Goal: Transaction & Acquisition: Purchase product/service

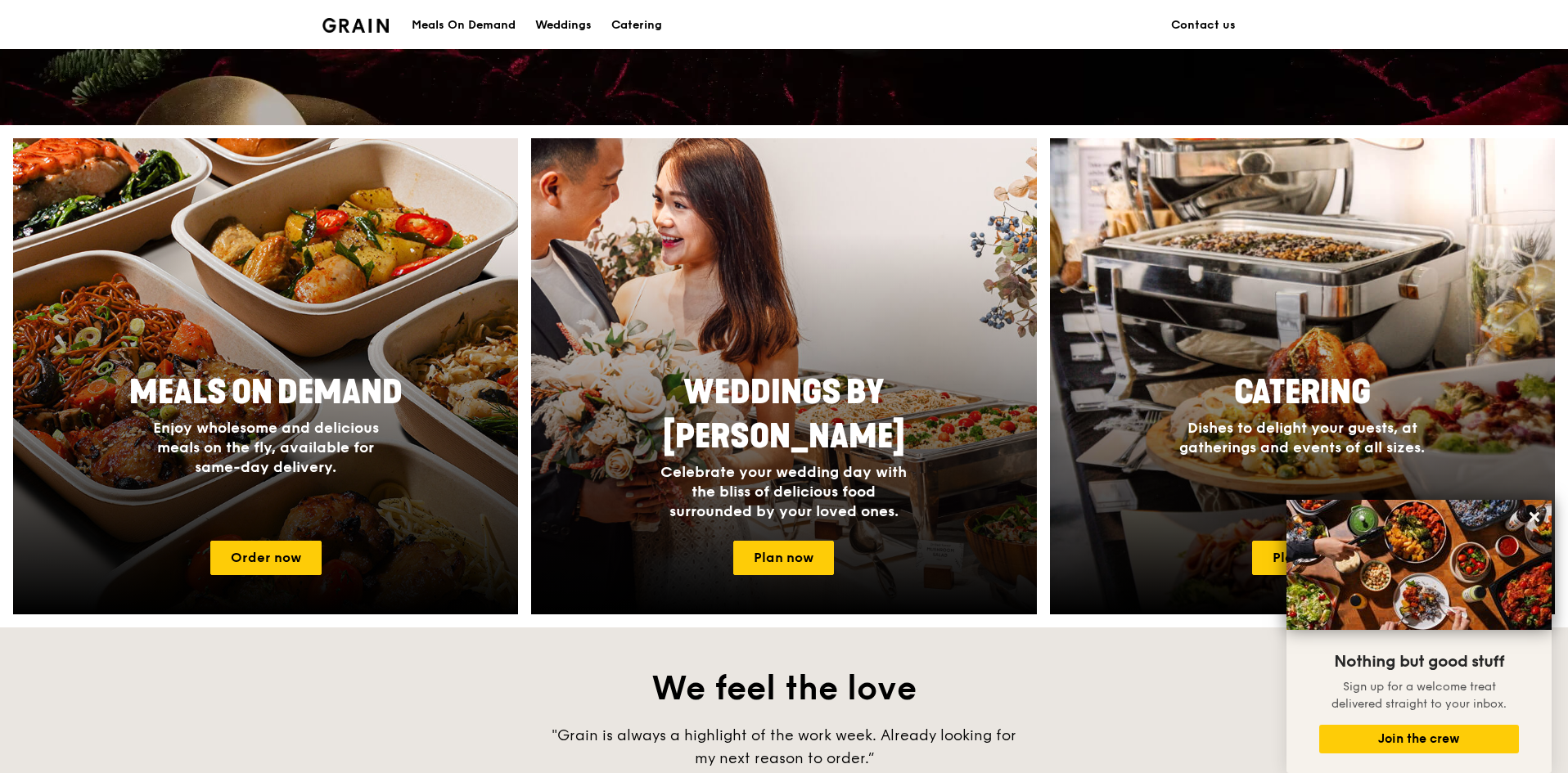
scroll to position [526, 0]
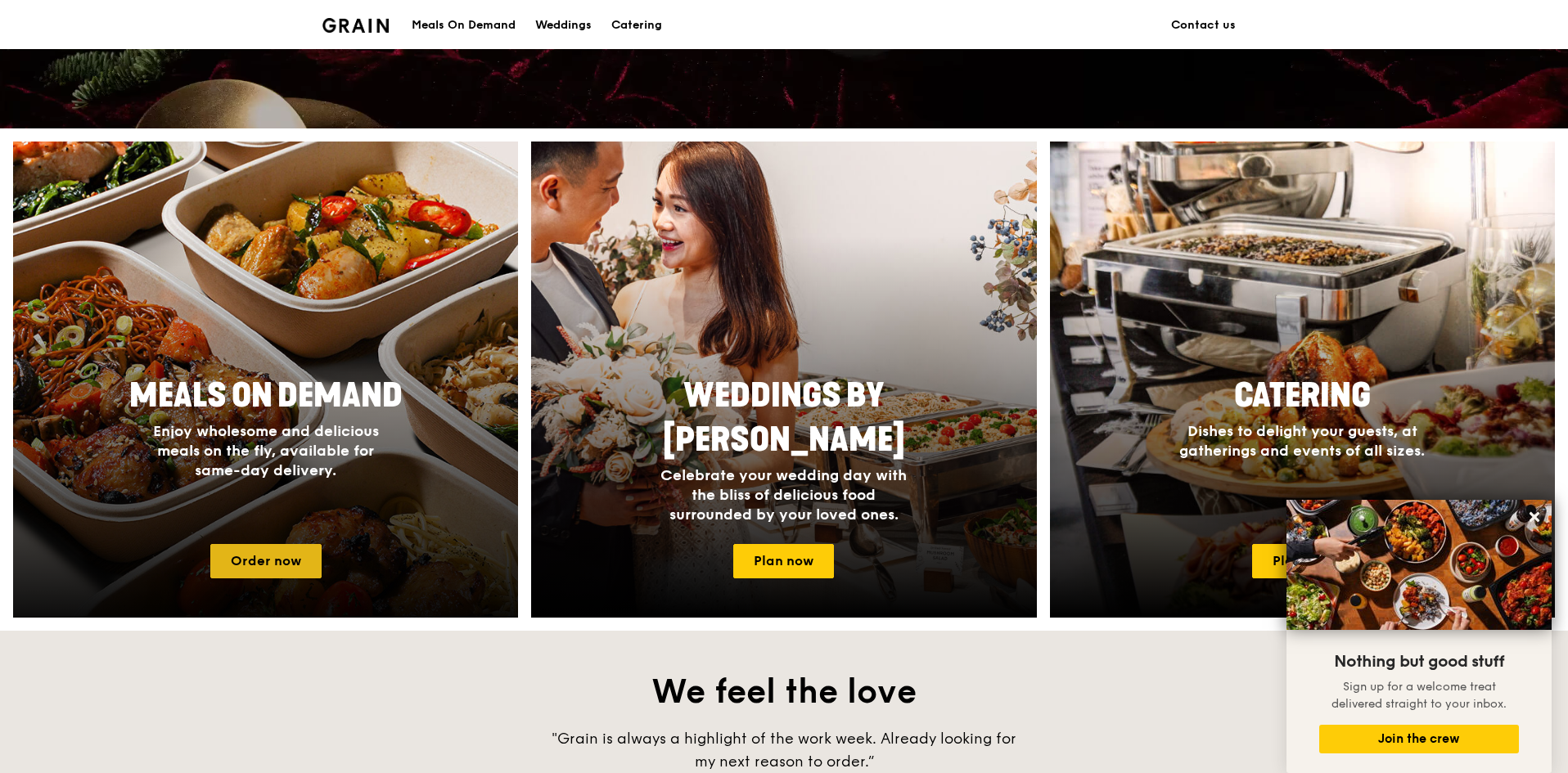
click at [276, 567] on link "Order now" at bounding box center [266, 562] width 112 height 34
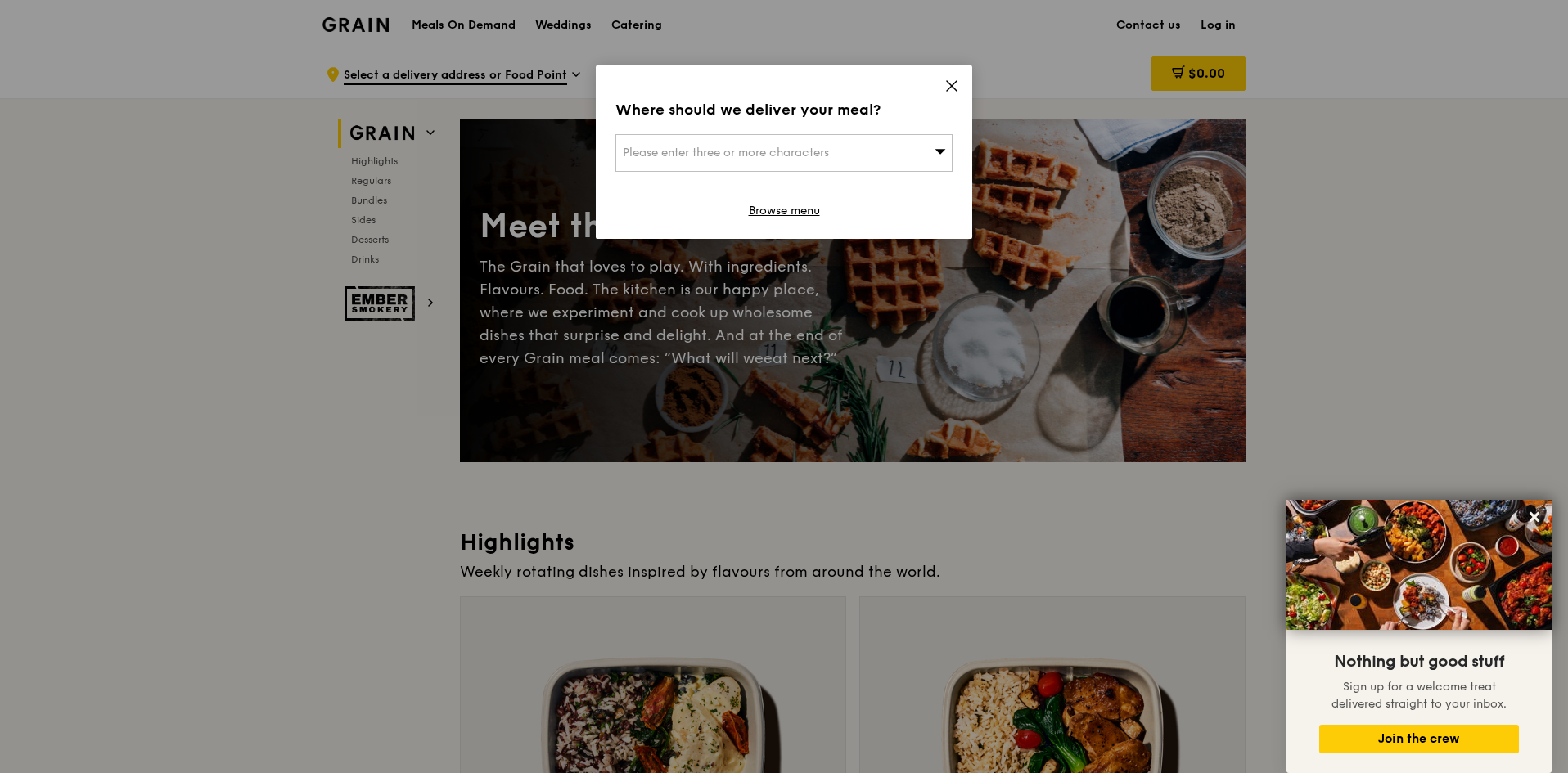
click at [947, 87] on icon at bounding box center [952, 86] width 15 height 15
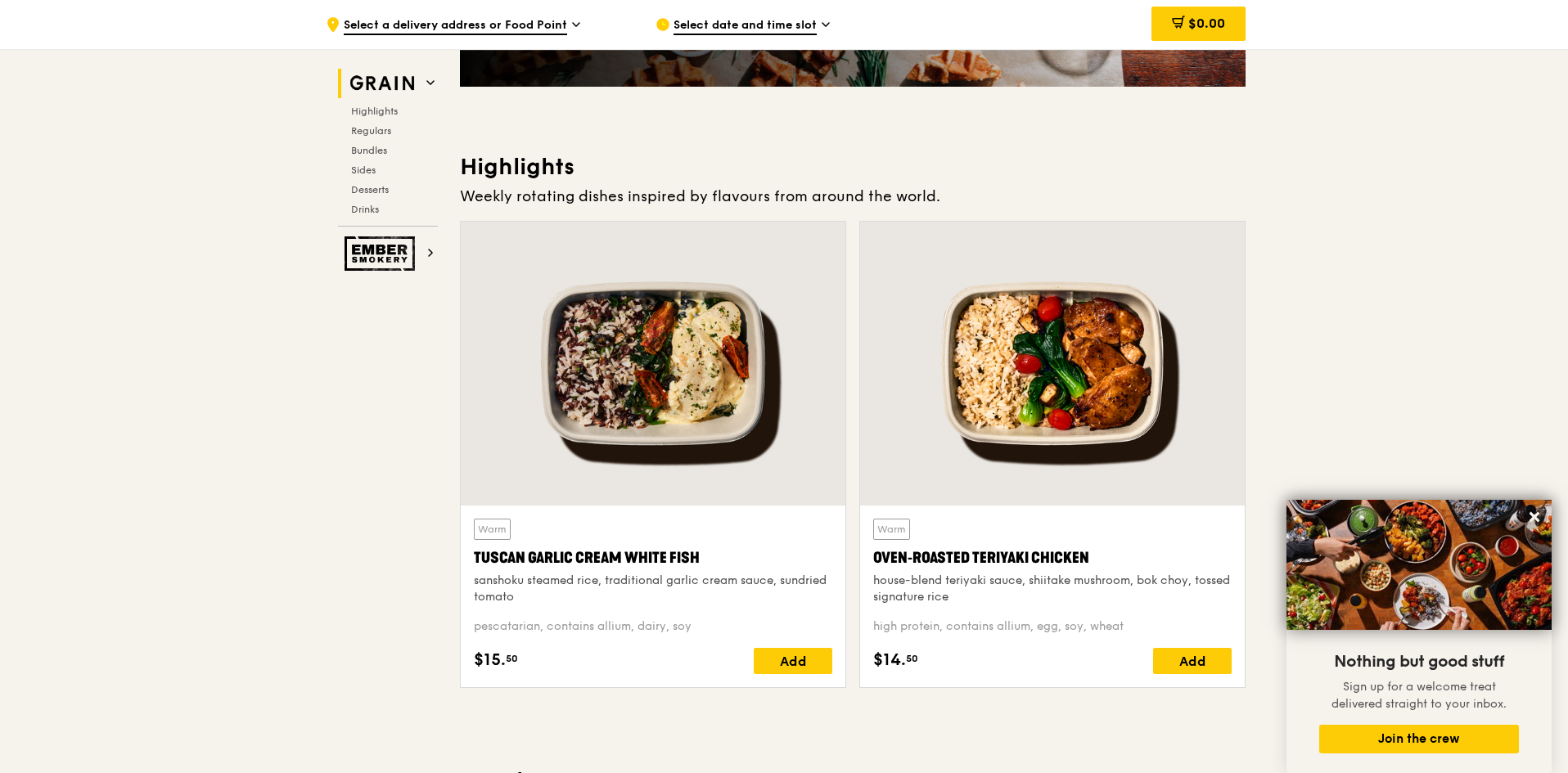
scroll to position [409, 0]
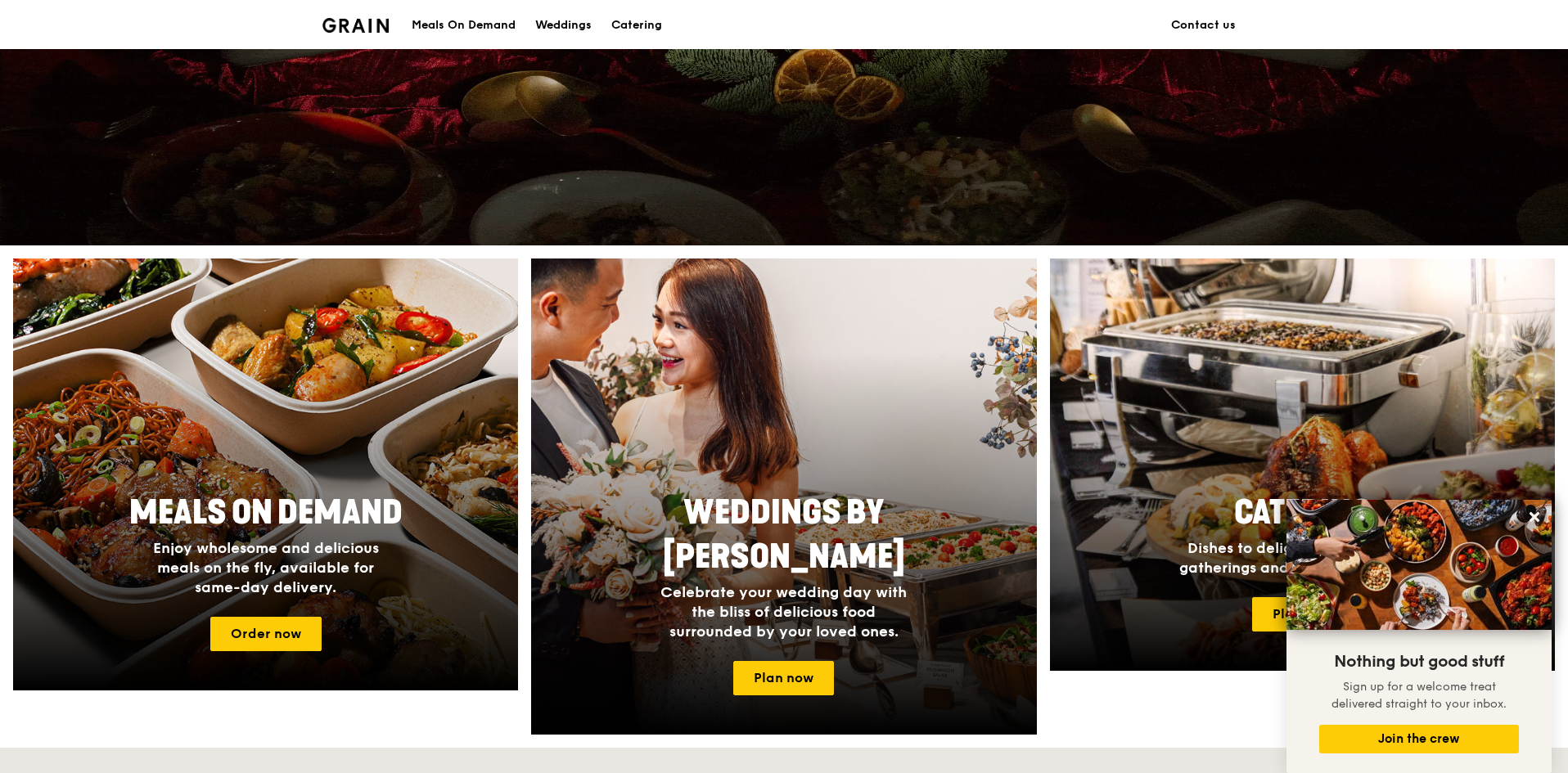
scroll to position [526, 0]
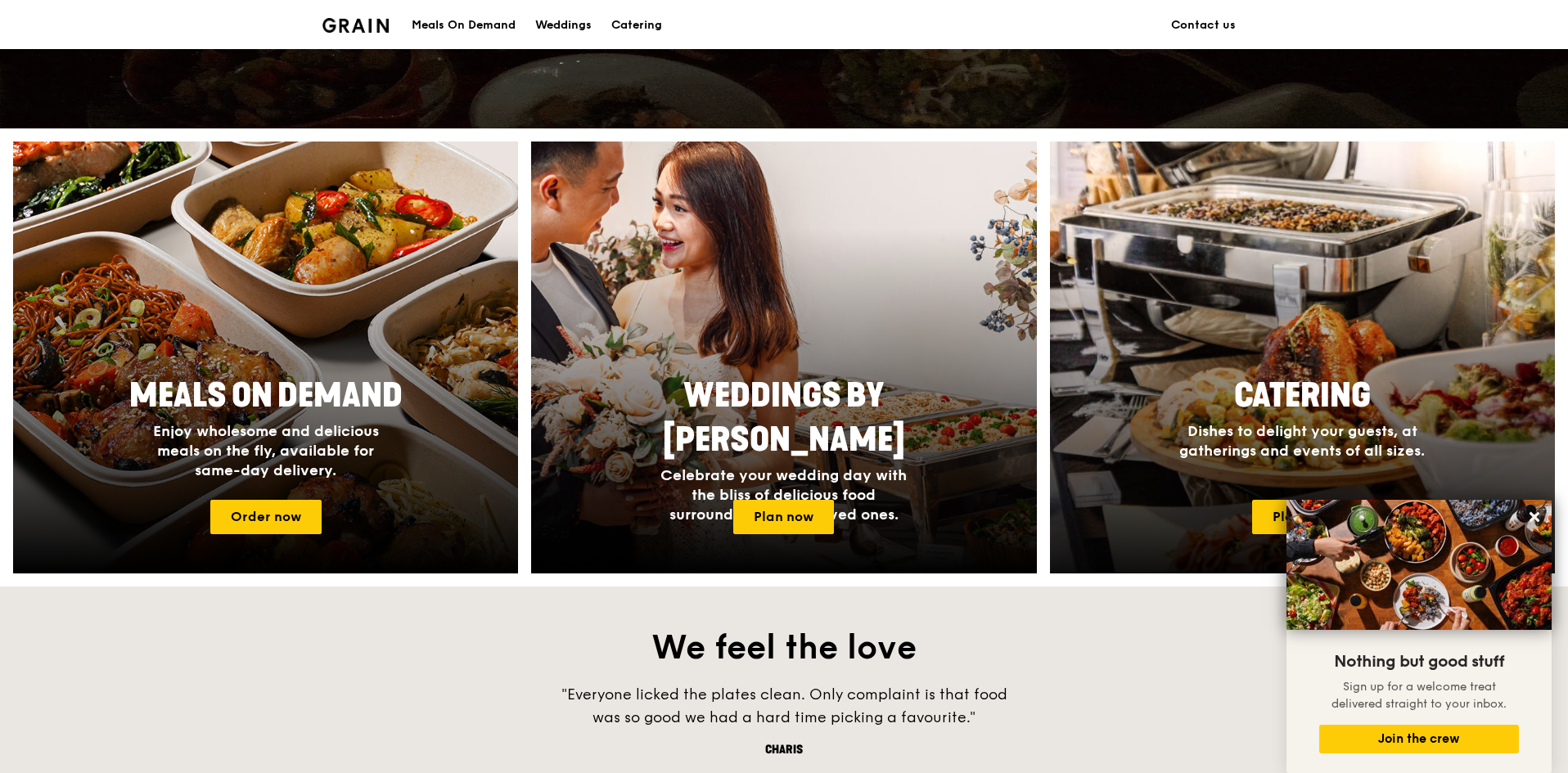
click at [1262, 386] on span "Catering" at bounding box center [1302, 396] width 137 height 39
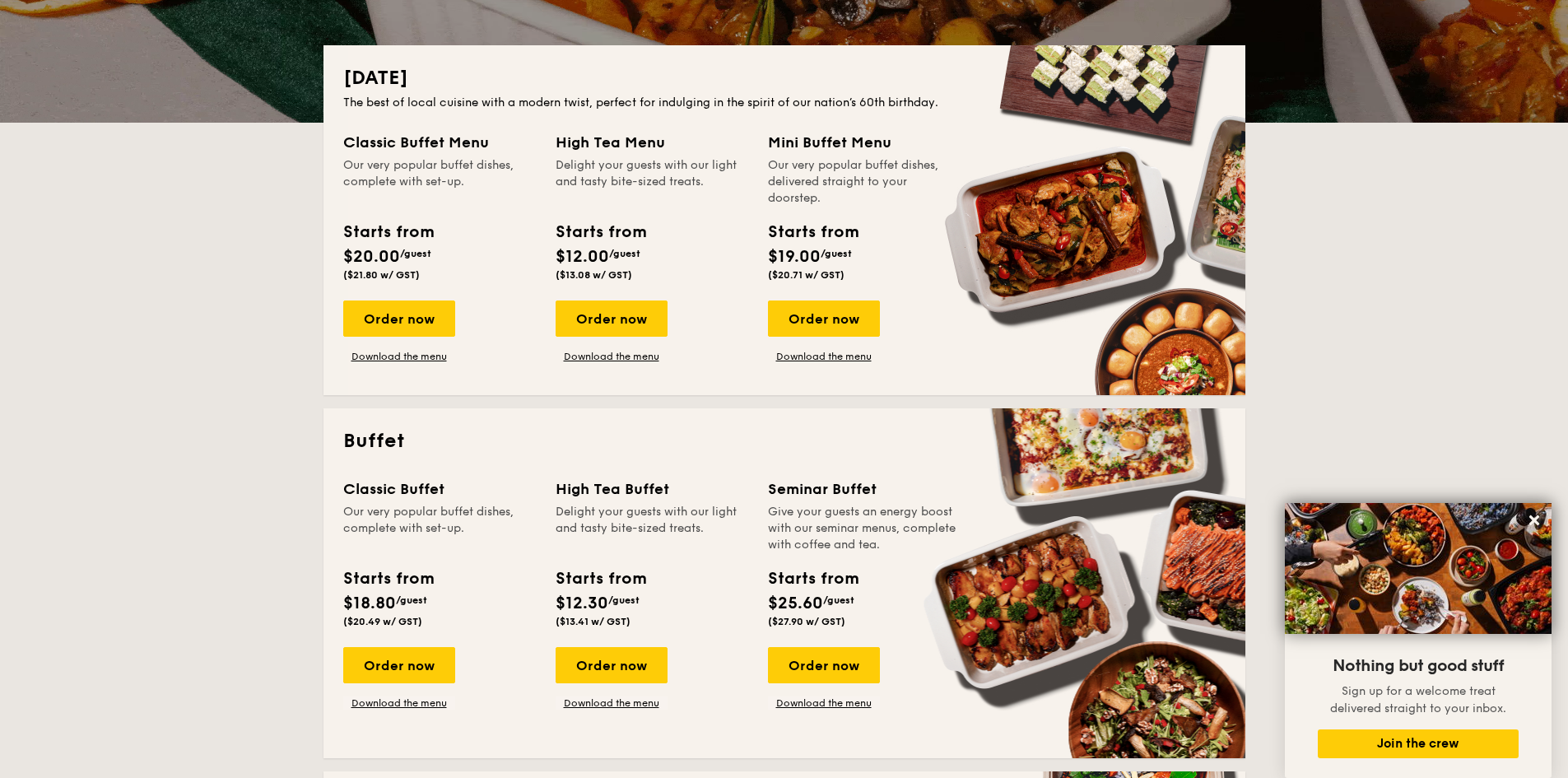
scroll to position [330, 0]
